Goal: Browse casually: Explore the website without a specific task or goal

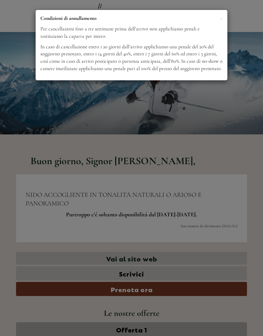
scroll to position [372, 0]
click at [222, 20] on span "×" at bounding box center [221, 18] width 3 height 8
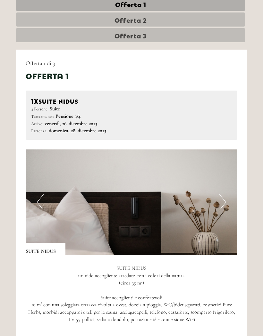
click at [228, 203] on img at bounding box center [131, 203] width 211 height 106
click at [221, 198] on button "Next" at bounding box center [222, 202] width 7 height 16
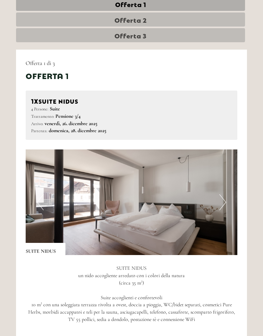
click at [225, 201] on button "Next" at bounding box center [222, 202] width 7 height 16
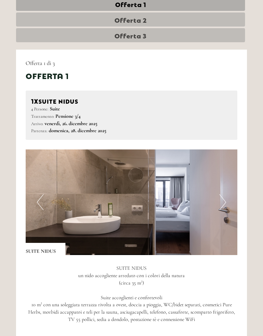
click at [227, 200] on img at bounding box center [131, 202] width 211 height 106
click at [219, 202] on button "Next" at bounding box center [222, 202] width 7 height 16
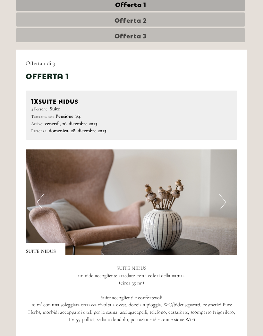
click at [224, 203] on button "Next" at bounding box center [222, 202] width 7 height 16
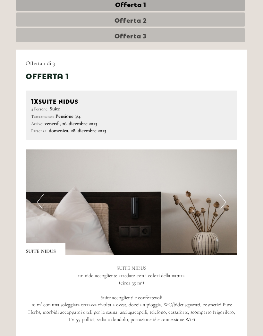
click at [223, 202] on button "Next" at bounding box center [222, 202] width 7 height 16
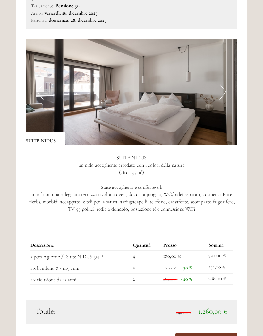
scroll to position [443, 0]
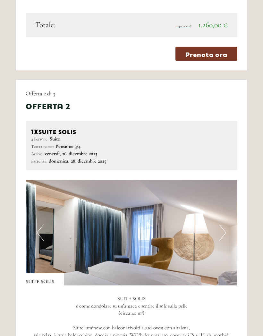
click at [220, 227] on button "Next" at bounding box center [222, 233] width 7 height 16
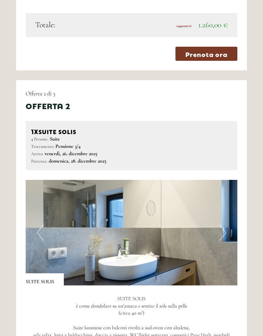
scroll to position [723, 0]
click at [223, 225] on button "Next" at bounding box center [222, 233] width 7 height 16
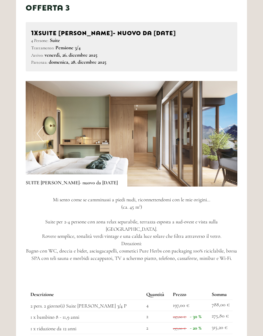
scroll to position [1245, 0]
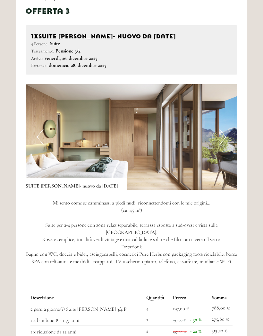
click at [223, 129] on button "Next" at bounding box center [222, 137] width 7 height 16
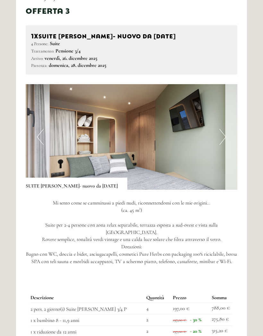
click at [224, 129] on button "Next" at bounding box center [222, 137] width 7 height 16
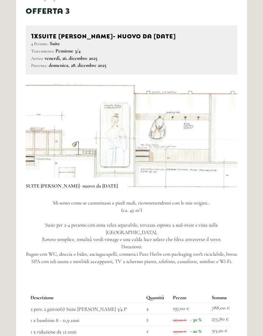
click at [224, 129] on button "Next" at bounding box center [222, 137] width 7 height 16
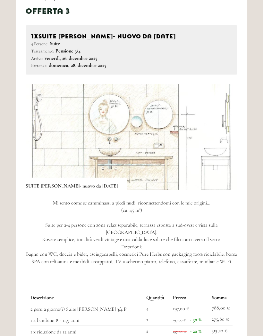
click at [223, 134] on img at bounding box center [131, 137] width 211 height 106
click at [220, 129] on button "Next" at bounding box center [222, 137] width 7 height 16
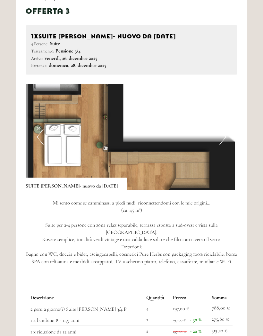
click at [225, 131] on button "Next" at bounding box center [222, 137] width 7 height 16
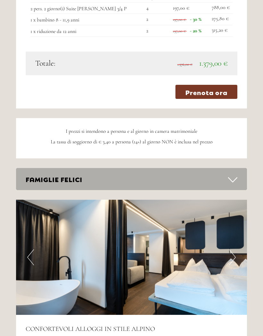
scroll to position [1546, 0]
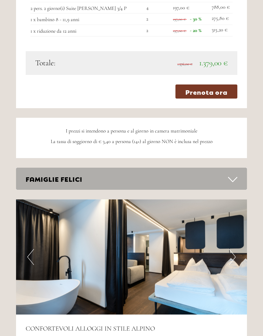
click at [230, 174] on icon at bounding box center [232, 179] width 9 height 11
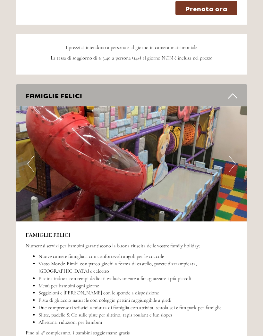
scroll to position [1631, 0]
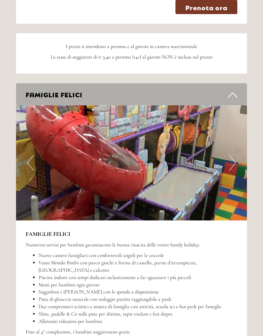
click at [233, 155] on button "Next" at bounding box center [232, 163] width 7 height 16
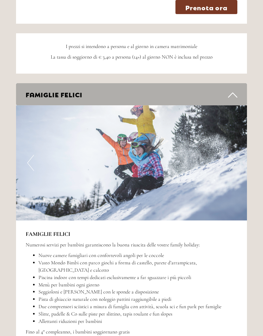
click at [233, 155] on button "Next" at bounding box center [232, 163] width 7 height 16
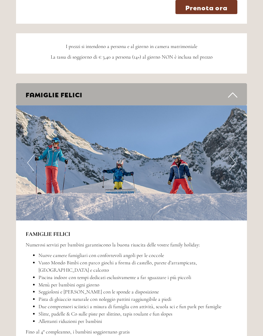
click at [231, 155] on button "Next" at bounding box center [232, 163] width 7 height 16
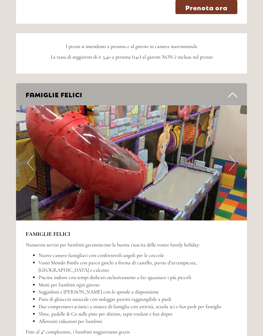
click at [231, 155] on button "Next" at bounding box center [232, 163] width 7 height 16
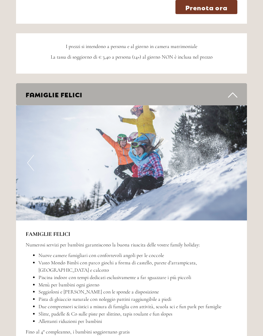
click at [232, 155] on button "Next" at bounding box center [232, 163] width 7 height 16
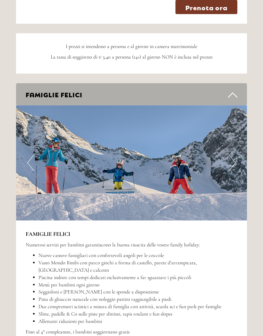
click at [228, 149] on img at bounding box center [131, 162] width 230 height 115
click at [230, 155] on button "Next" at bounding box center [232, 163] width 7 height 16
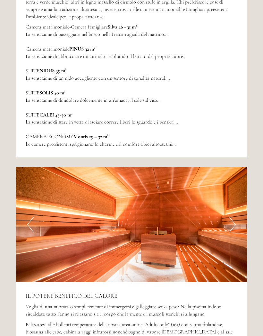
scroll to position [2189, 0]
click at [230, 217] on button "Next" at bounding box center [232, 225] width 7 height 16
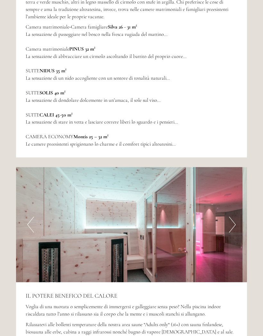
click at [230, 217] on button "Next" at bounding box center [232, 225] width 7 height 16
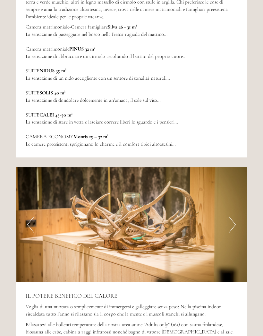
click at [232, 217] on button "Next" at bounding box center [232, 225] width 7 height 16
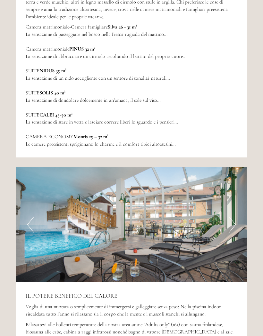
click at [232, 217] on button "Next" at bounding box center [232, 225] width 7 height 16
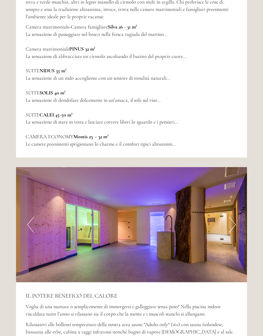
click at [227, 191] on img at bounding box center [131, 224] width 230 height 115
click at [229, 217] on button "Next" at bounding box center [232, 225] width 7 height 16
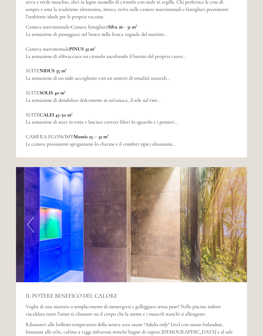
click at [228, 195] on img at bounding box center [131, 224] width 230 height 115
click at [232, 217] on button "Next" at bounding box center [232, 225] width 7 height 16
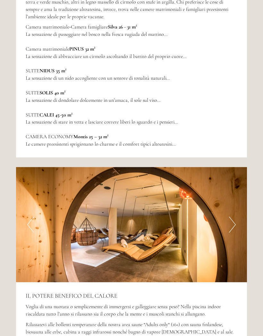
click at [231, 217] on button "Next" at bounding box center [232, 225] width 7 height 16
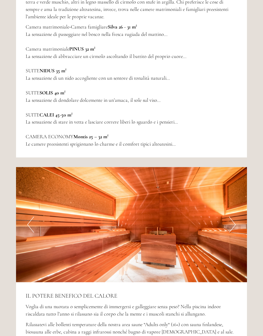
click at [234, 217] on button "Next" at bounding box center [232, 225] width 7 height 16
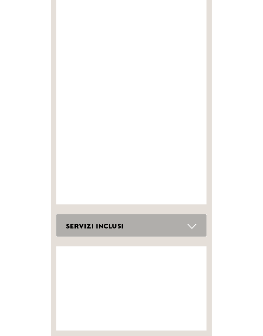
scroll to position [2838, 0]
